Goal: Transaction & Acquisition: Book appointment/travel/reservation

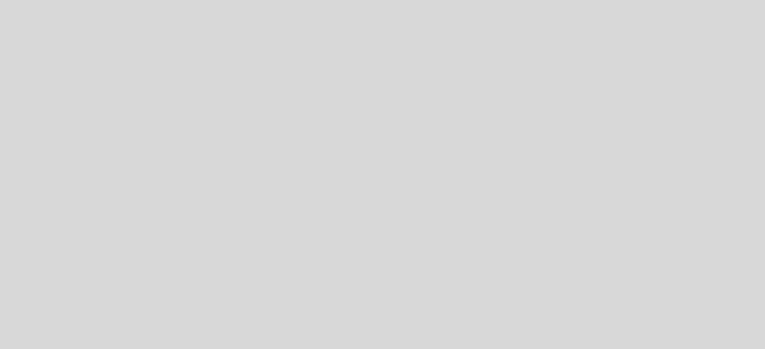
select select "pt"
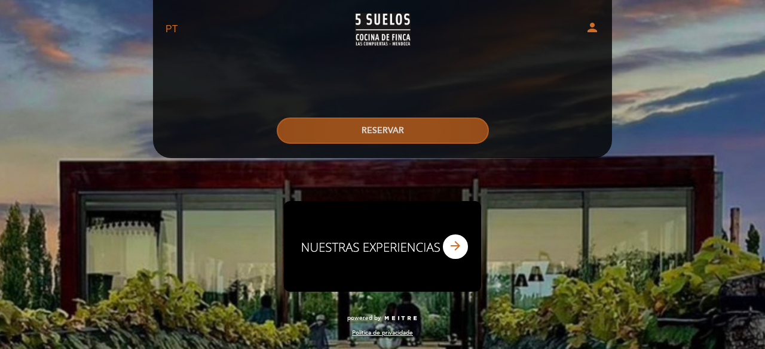
click at [362, 127] on button "RESERVAR" at bounding box center [383, 131] width 212 height 26
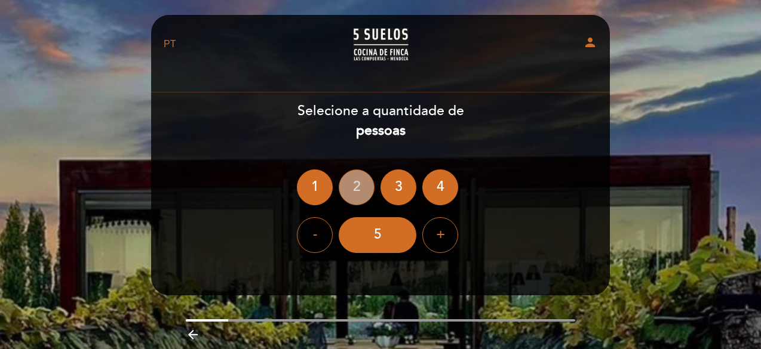
click at [369, 188] on div "2" at bounding box center [357, 188] width 36 height 36
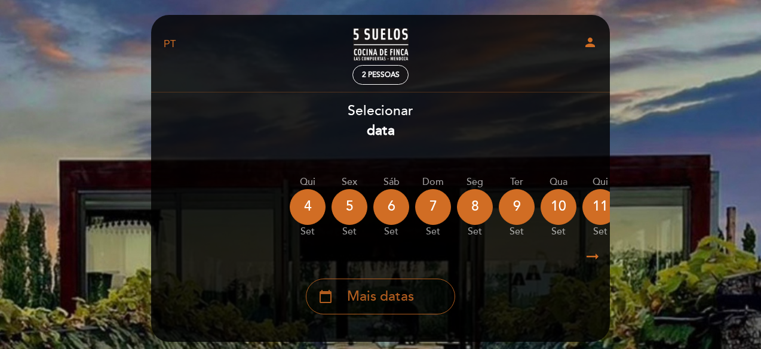
click at [406, 309] on div "calendar_today Mais datas" at bounding box center [380, 297] width 149 height 36
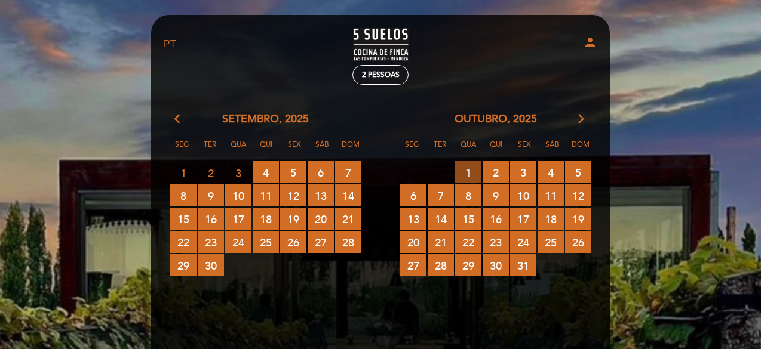
click at [470, 167] on span "1 RESERVAS DISPONÍVEIS" at bounding box center [468, 172] width 26 height 22
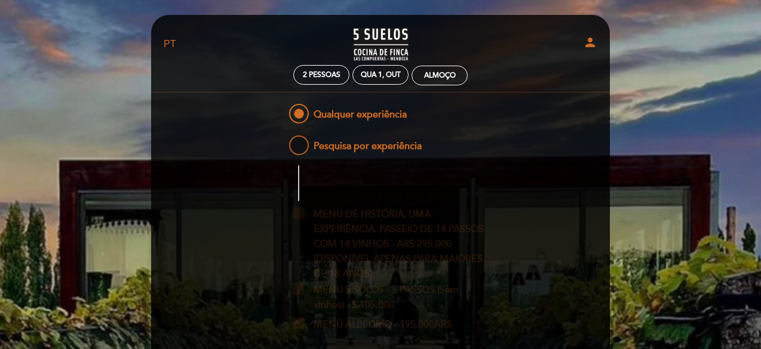
click at [367, 137] on span "Pesquisa por experiência" at bounding box center [354, 140] width 135 height 15
click at [283, 137] on input "Pesquisa por experiência" at bounding box center [279, 137] width 8 height 8
radio input "false"
radio input "true"
